Goal: Communication & Community: Ask a question

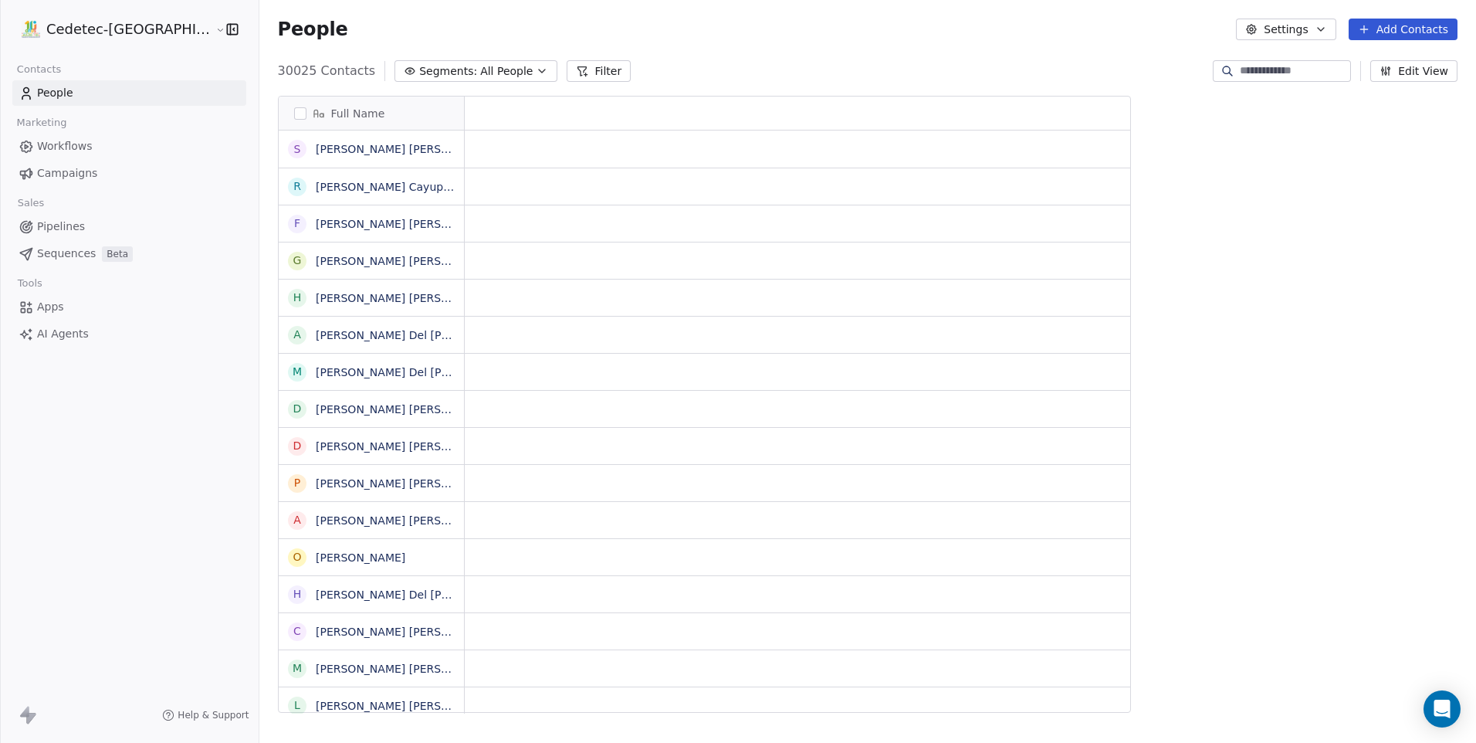
scroll to position [642, 1256]
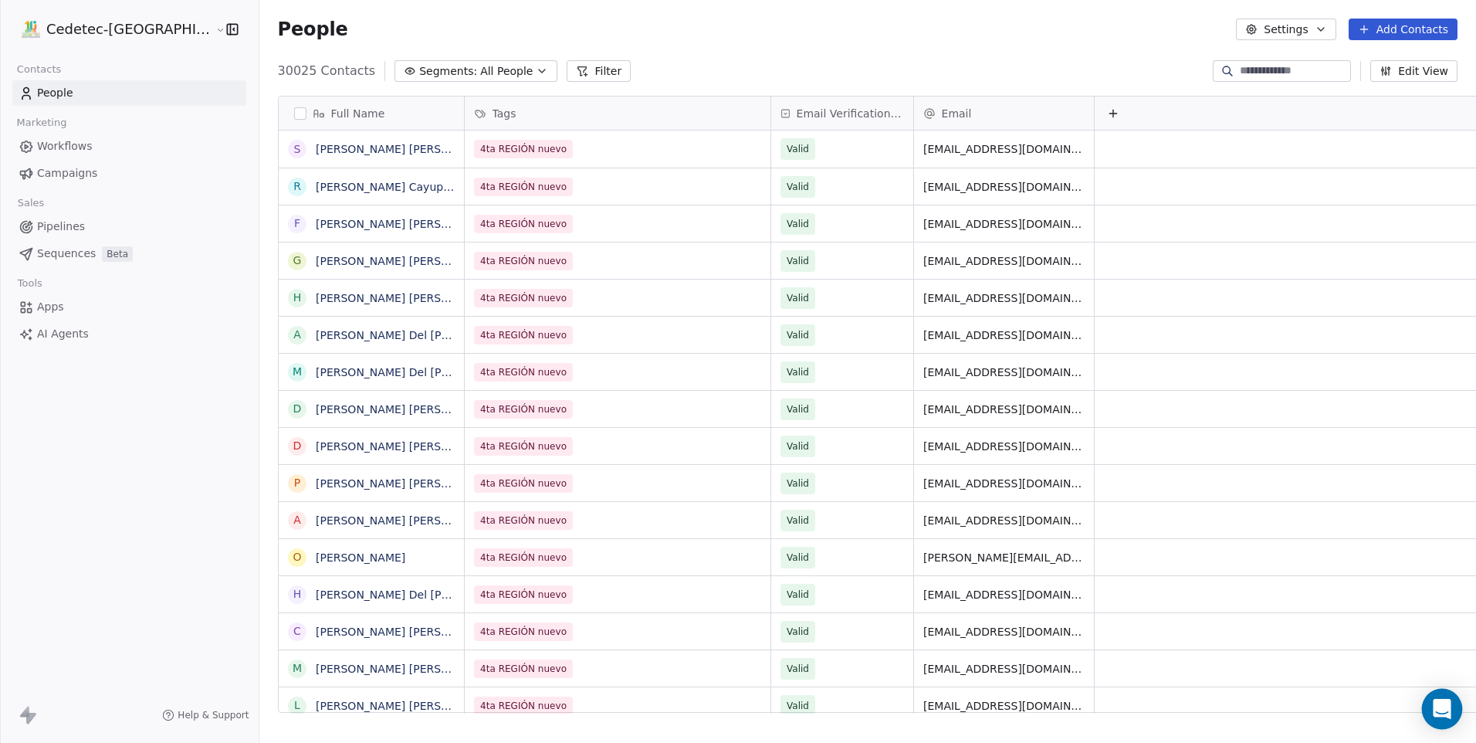
click at [1438, 700] on div "Open Intercom Messenger" at bounding box center [1442, 709] width 41 height 41
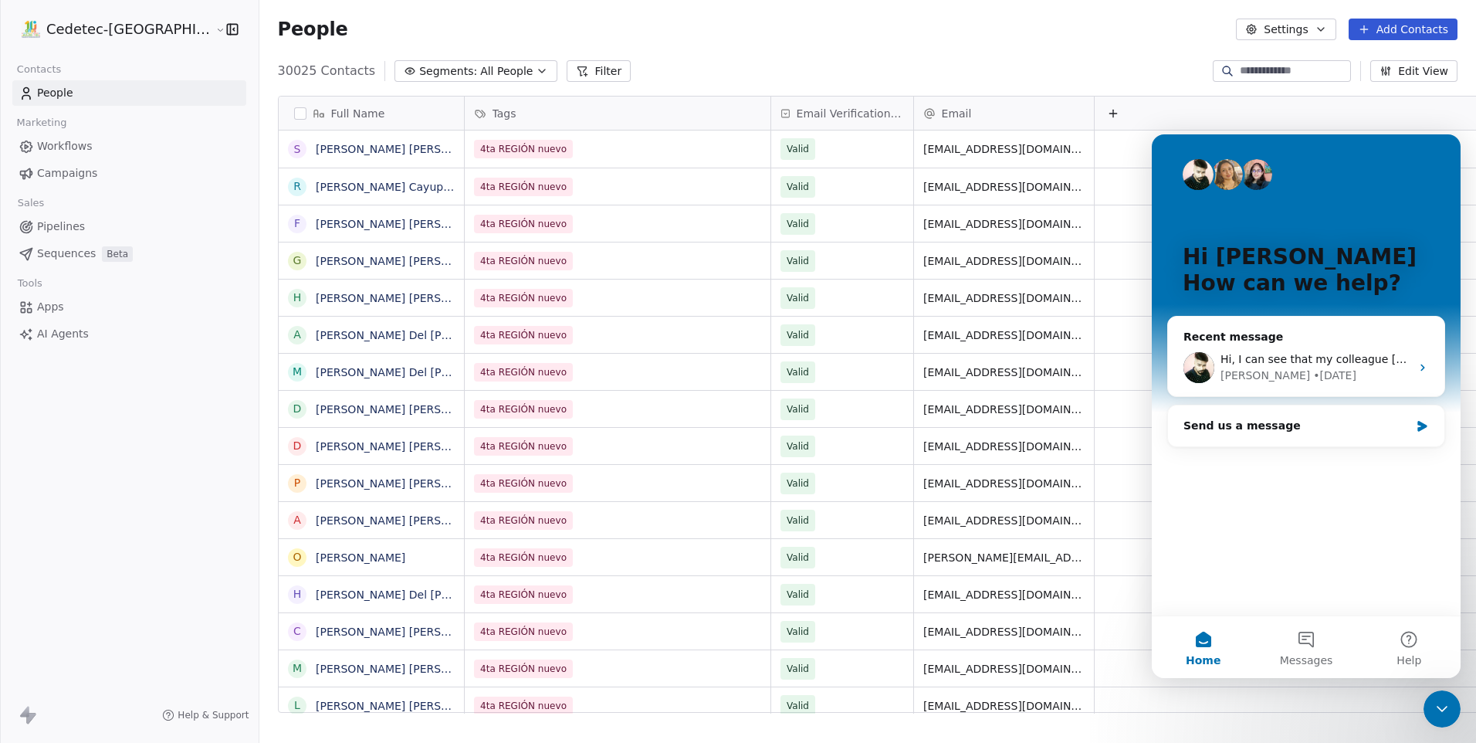
scroll to position [0, 0]
click at [1305, 647] on button "Messages" at bounding box center [1306, 647] width 103 height 62
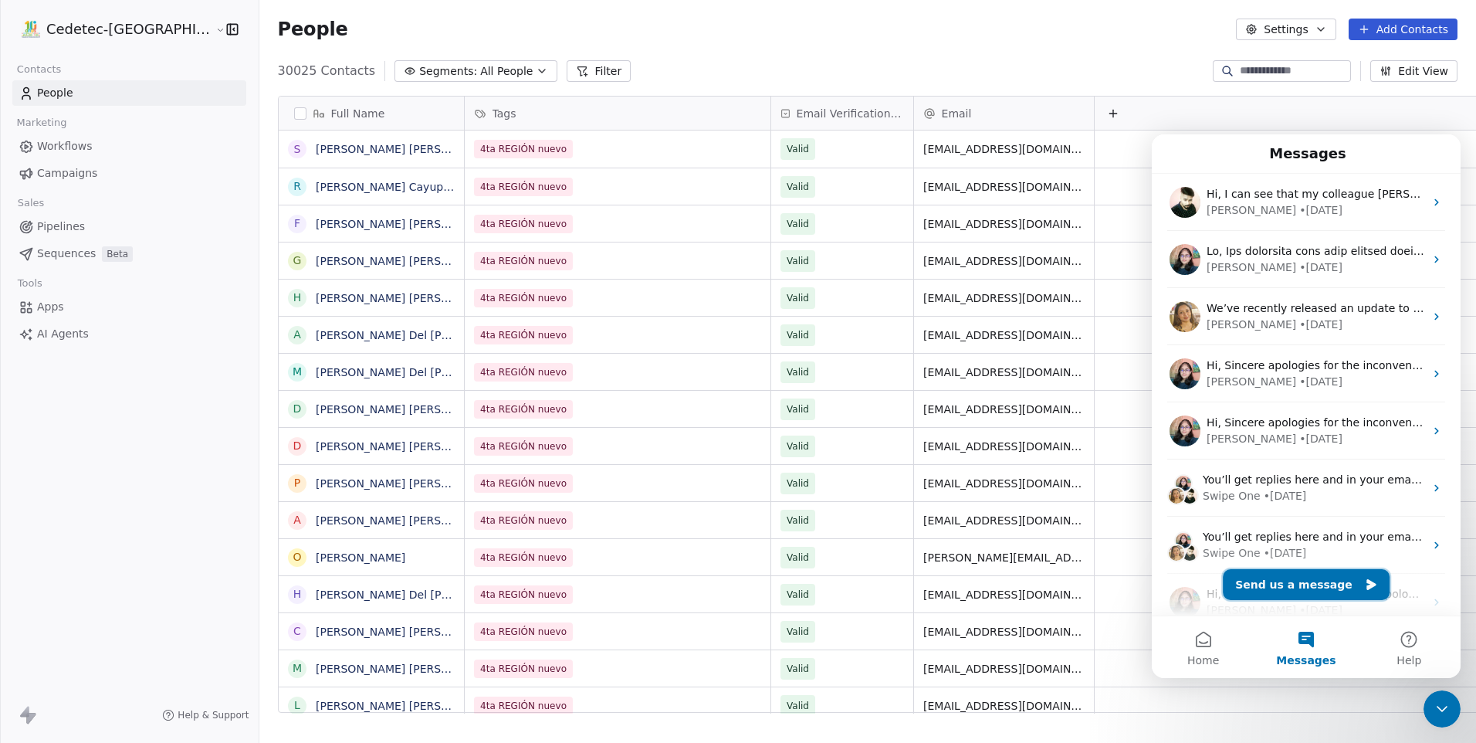
click at [1299, 576] on button "Send us a message" at bounding box center [1306, 584] width 167 height 31
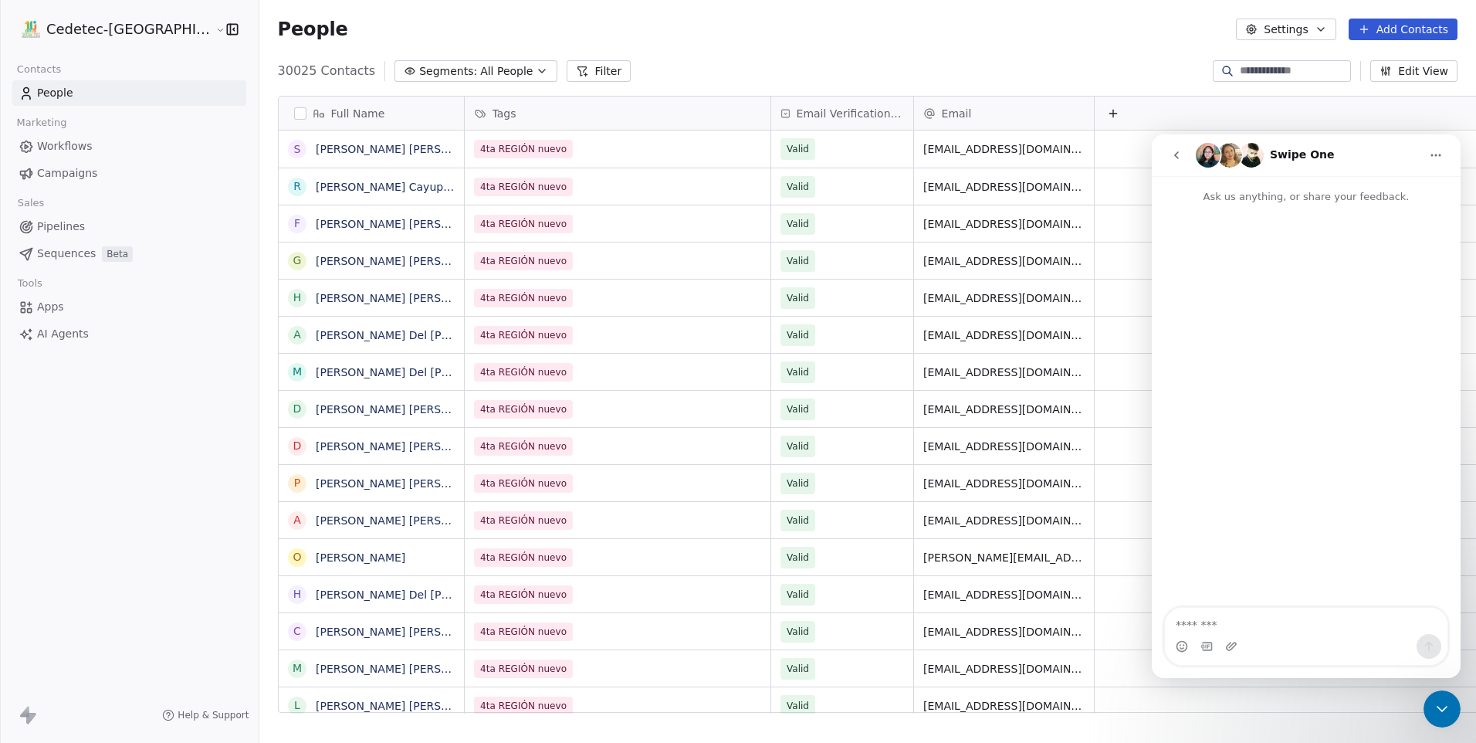
type textarea "**********"
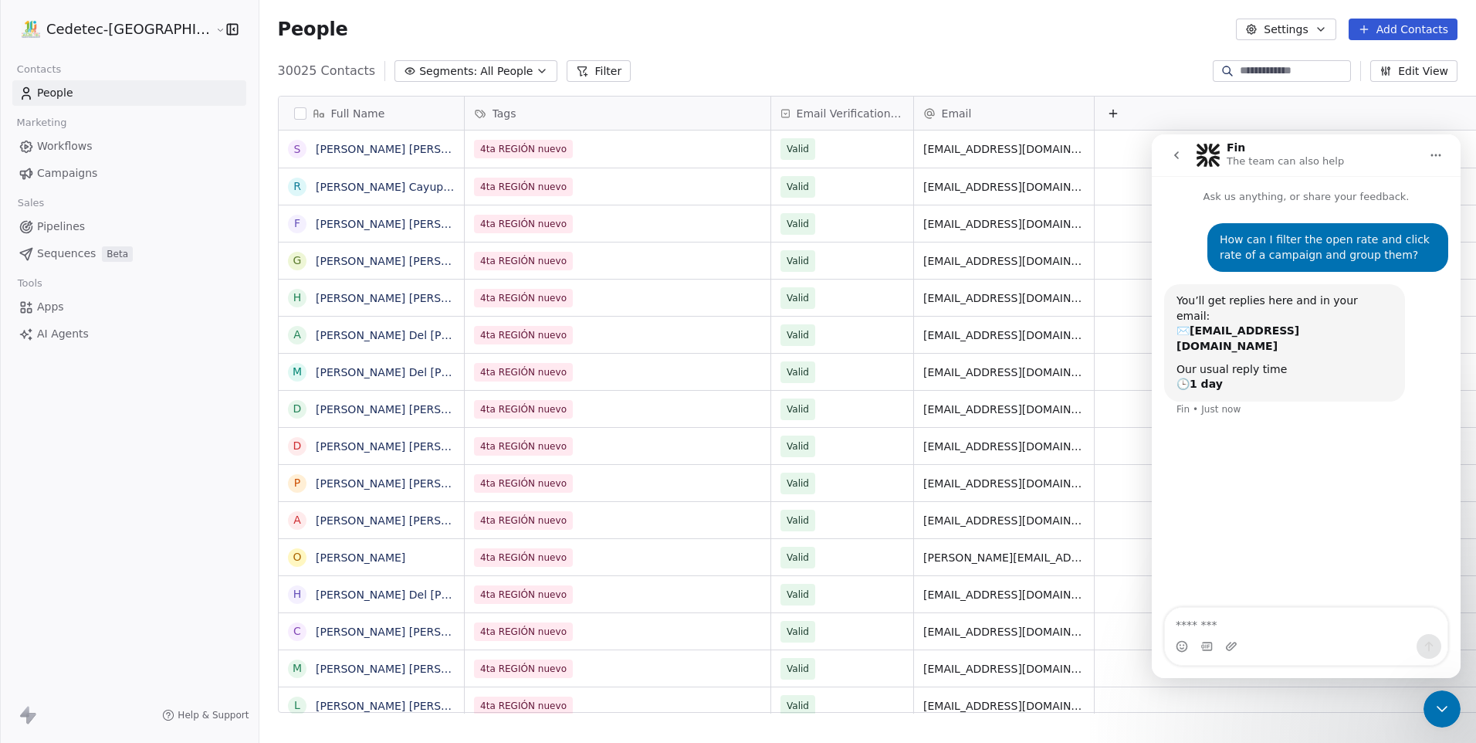
click at [1186, 151] on button "go back" at bounding box center [1176, 155] width 29 height 29
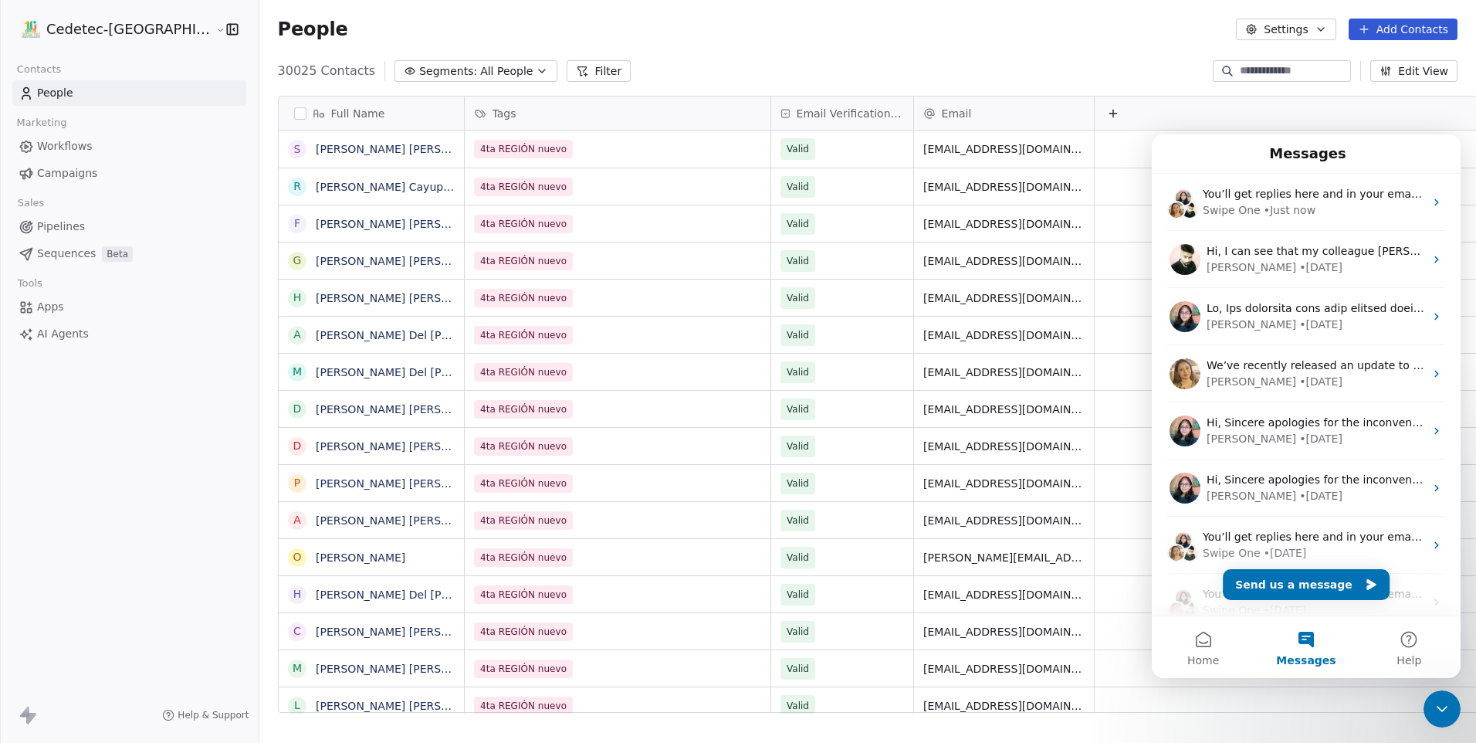
click at [1144, 85] on div "Full Name S [PERSON_NAME] [PERSON_NAME] R [PERSON_NAME] Cayupán [PERSON_NAME] F…" at bounding box center [867, 410] width 1217 height 654
click at [1453, 717] on div "Close Intercom Messenger" at bounding box center [1442, 708] width 37 height 37
